Goal: Transaction & Acquisition: Obtain resource

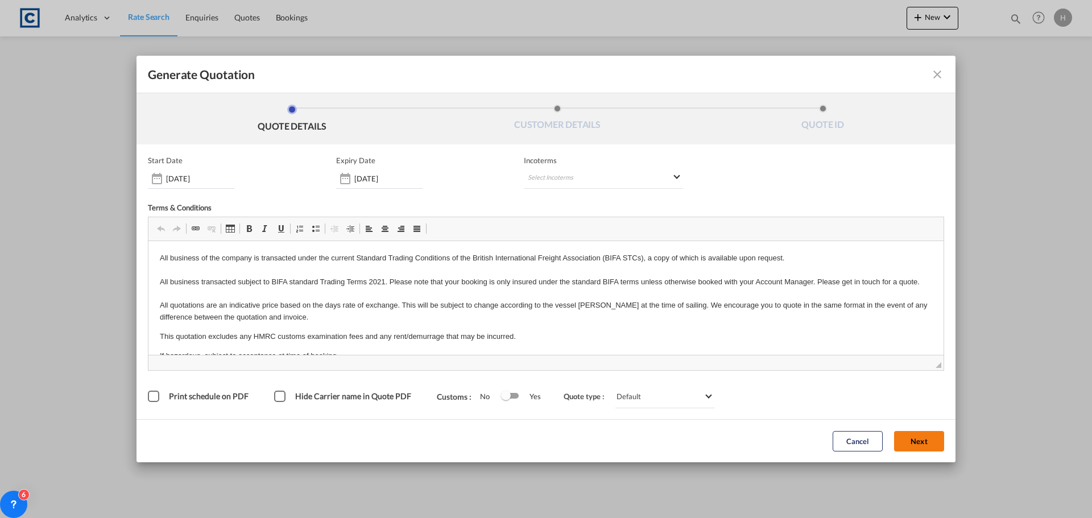
click at [923, 443] on button "Next" at bounding box center [919, 441] width 50 height 20
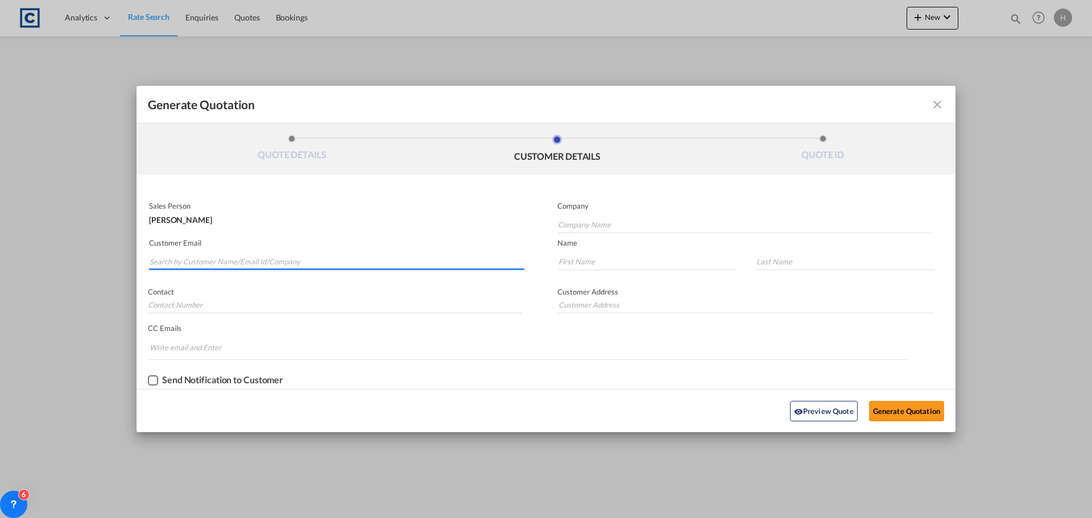
click at [354, 263] on input "Search by Customer Name/Email Id/Company" at bounding box center [337, 261] width 375 height 17
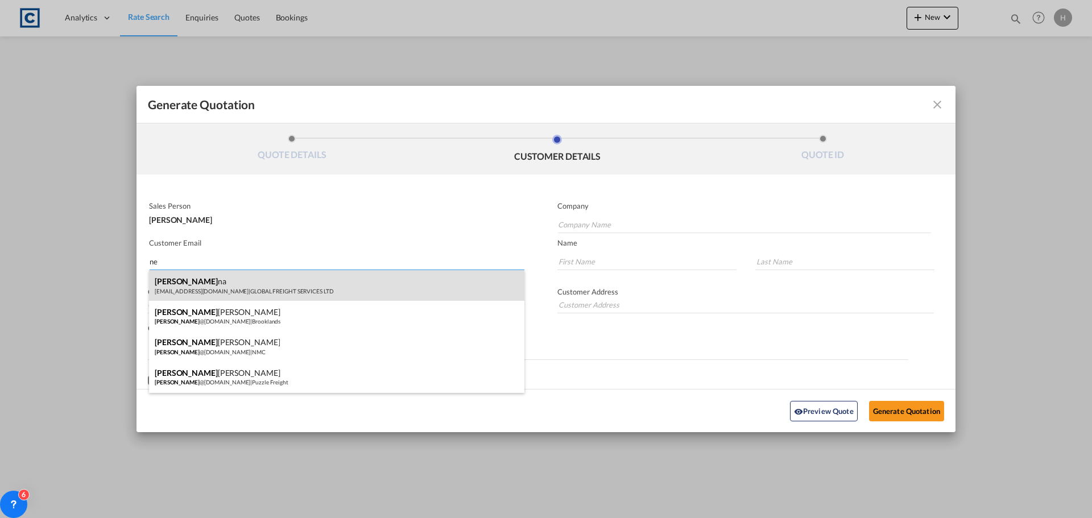
type input "n"
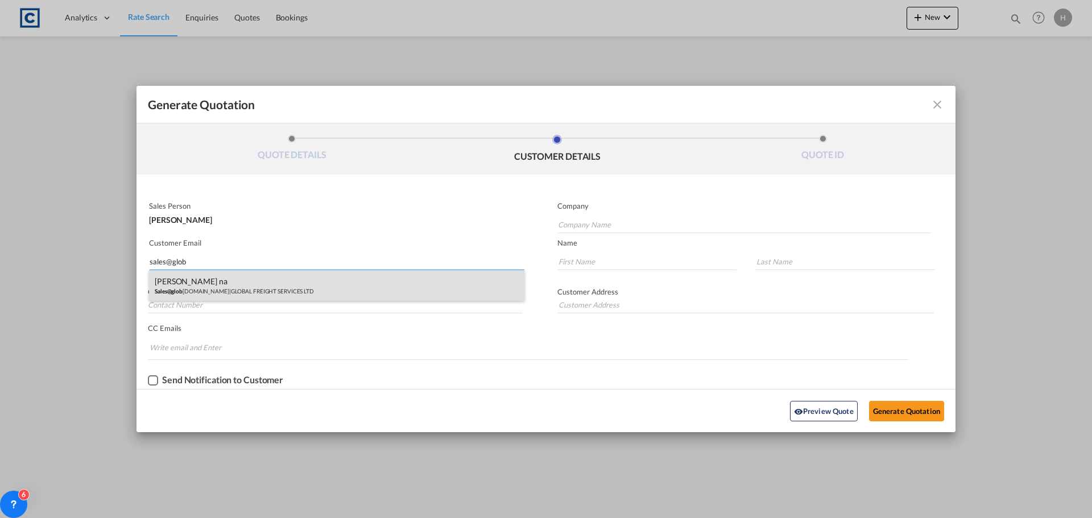
type input "sales@glob"
click at [296, 287] on div "[PERSON_NAME] na Sales@glob [DOMAIN_NAME] | GLOBAL FREIGHT SERVICES LTD" at bounding box center [336, 285] width 375 height 31
type input "GLOBAL FREIGHT SERVICES LTD"
type input "[EMAIL_ADDRESS][DOMAIN_NAME]"
type input "[PERSON_NAME]"
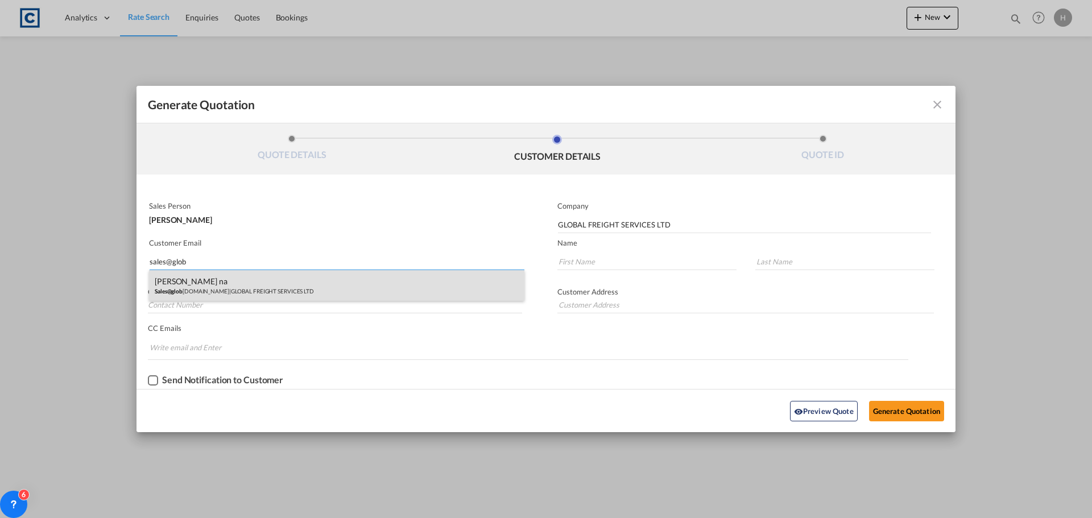
type input "na"
type input "01952 270 699"
type input "UNIT C3 [STREET_ADDRESS]"
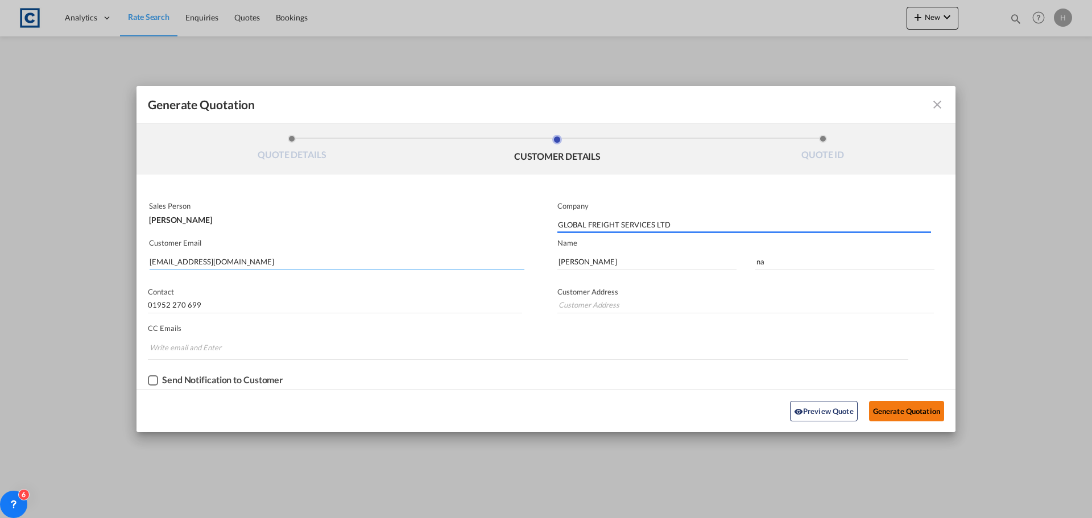
type input "UNIT C3 [STREET_ADDRESS]"
click at [906, 409] on button "Generate Quotation" at bounding box center [906, 411] width 75 height 20
